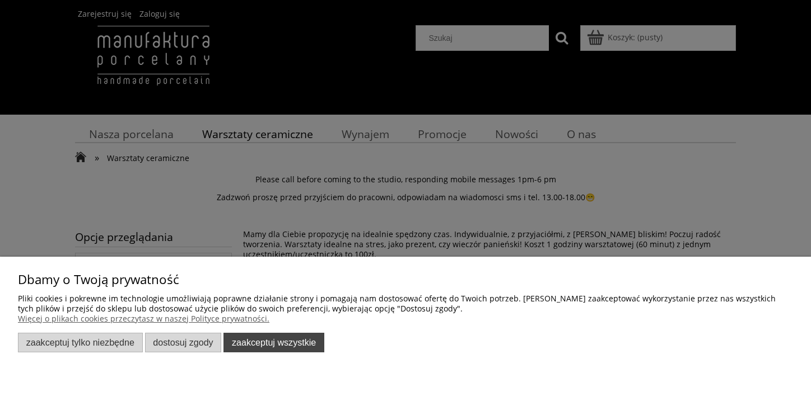
click at [271, 344] on button "Zaakceptuj wszystkie" at bounding box center [273, 343] width 101 height 20
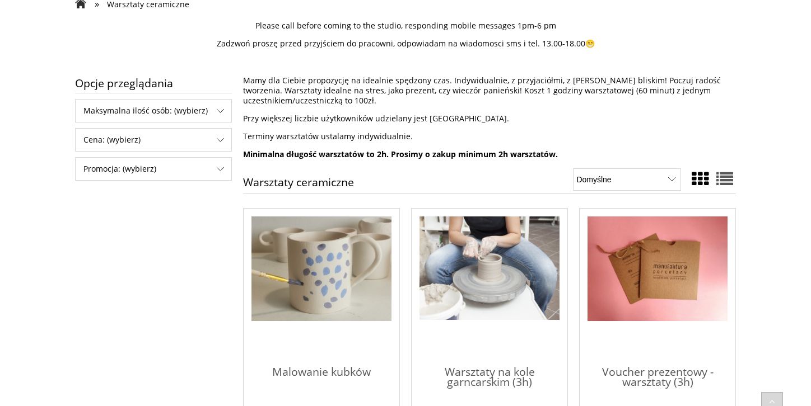
scroll to position [336, 0]
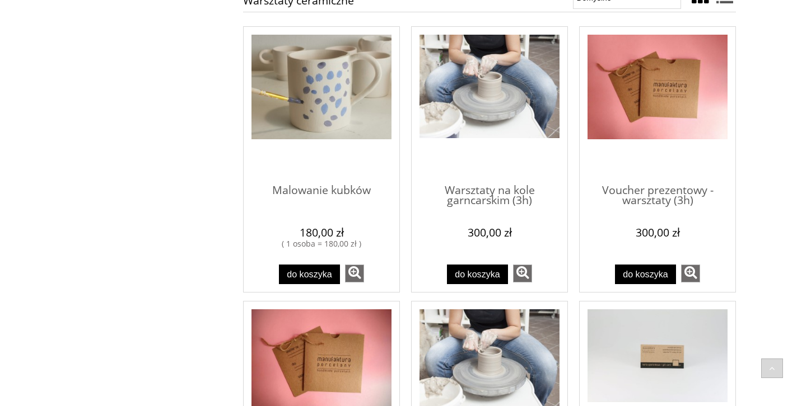
click at [478, 102] on img "Przejdź do produktu Warsztaty na kole garncarskim (3h)" at bounding box center [489, 87] width 140 height 104
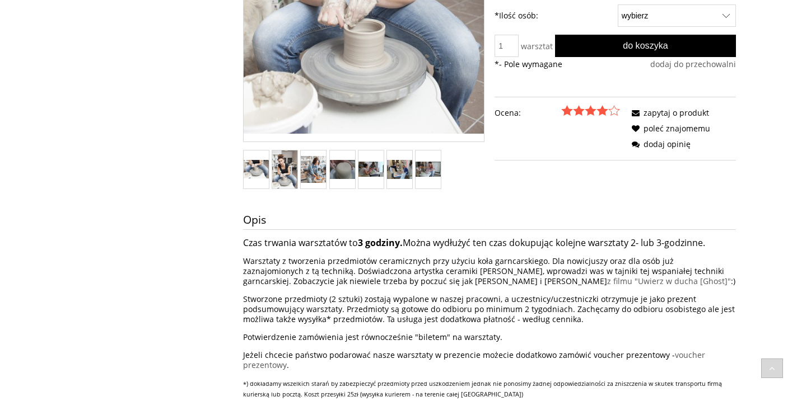
scroll to position [188, 0]
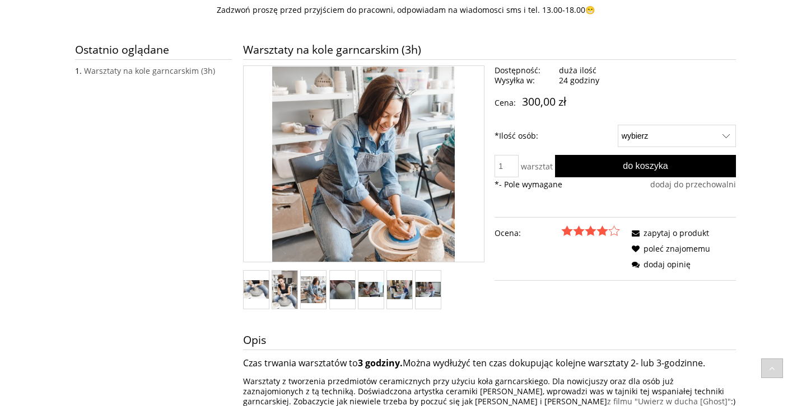
click at [314, 290] on img "Miniaturka 3 z 7. warsztaty toczenie na kole2.jpg. Naciśnij Enter lub spację, a…" at bounding box center [313, 290] width 25 height 27
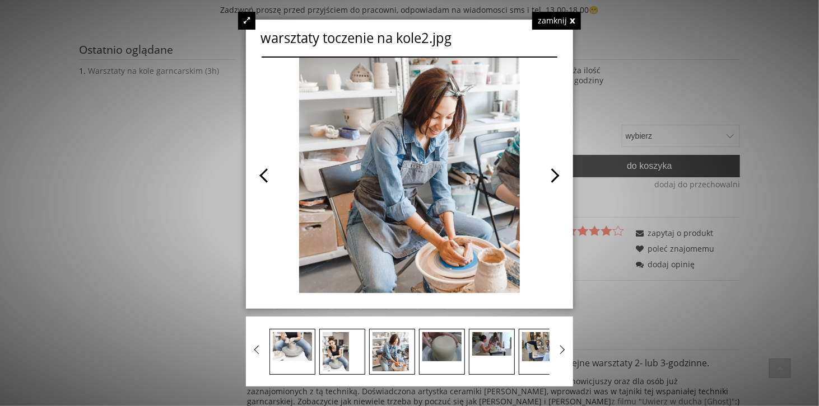
click at [543, 231] on span at bounding box center [483, 176] width 148 height 236
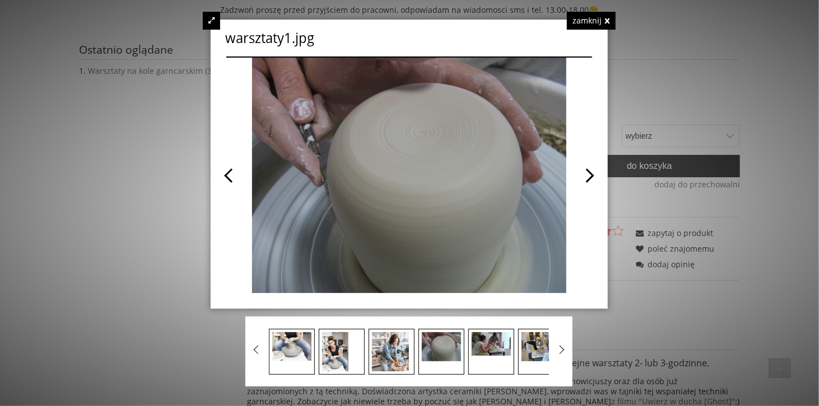
click at [610, 20] on div "zamknij" at bounding box center [591, 21] width 49 height 18
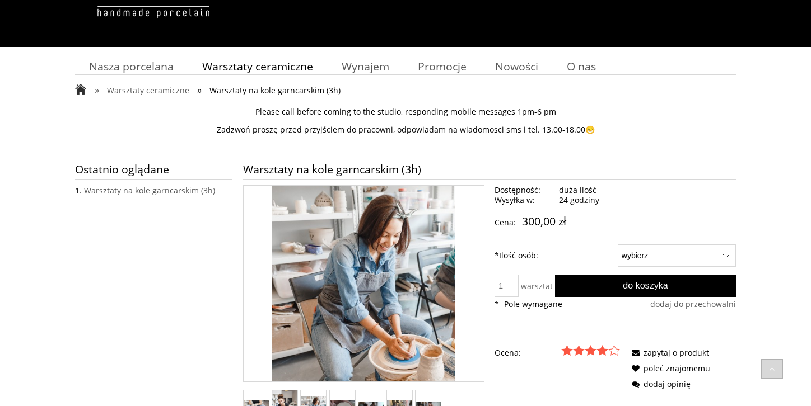
scroll to position [20, 0]
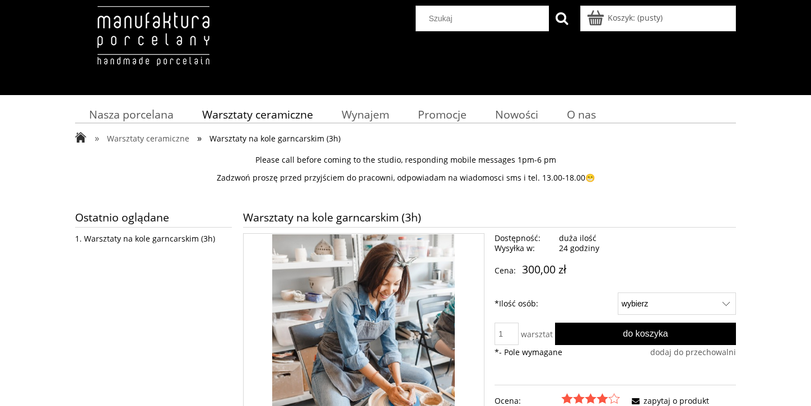
click at [153, 237] on link "Warsztaty na kole garncarskim (3h)" at bounding box center [149, 238] width 131 height 11
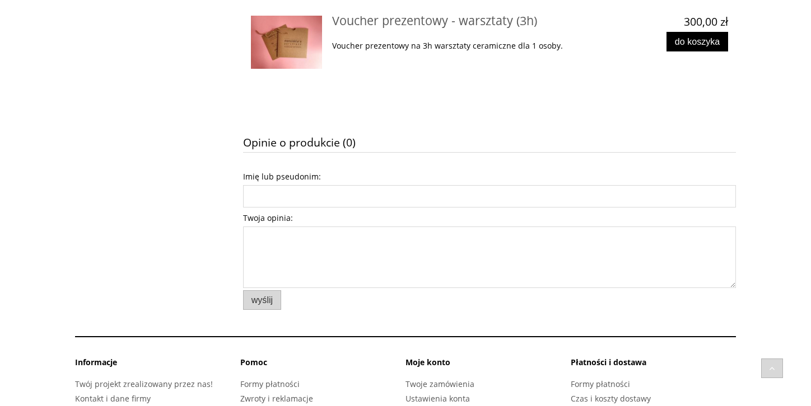
scroll to position [1139, 0]
